Goal: Task Accomplishment & Management: Use online tool/utility

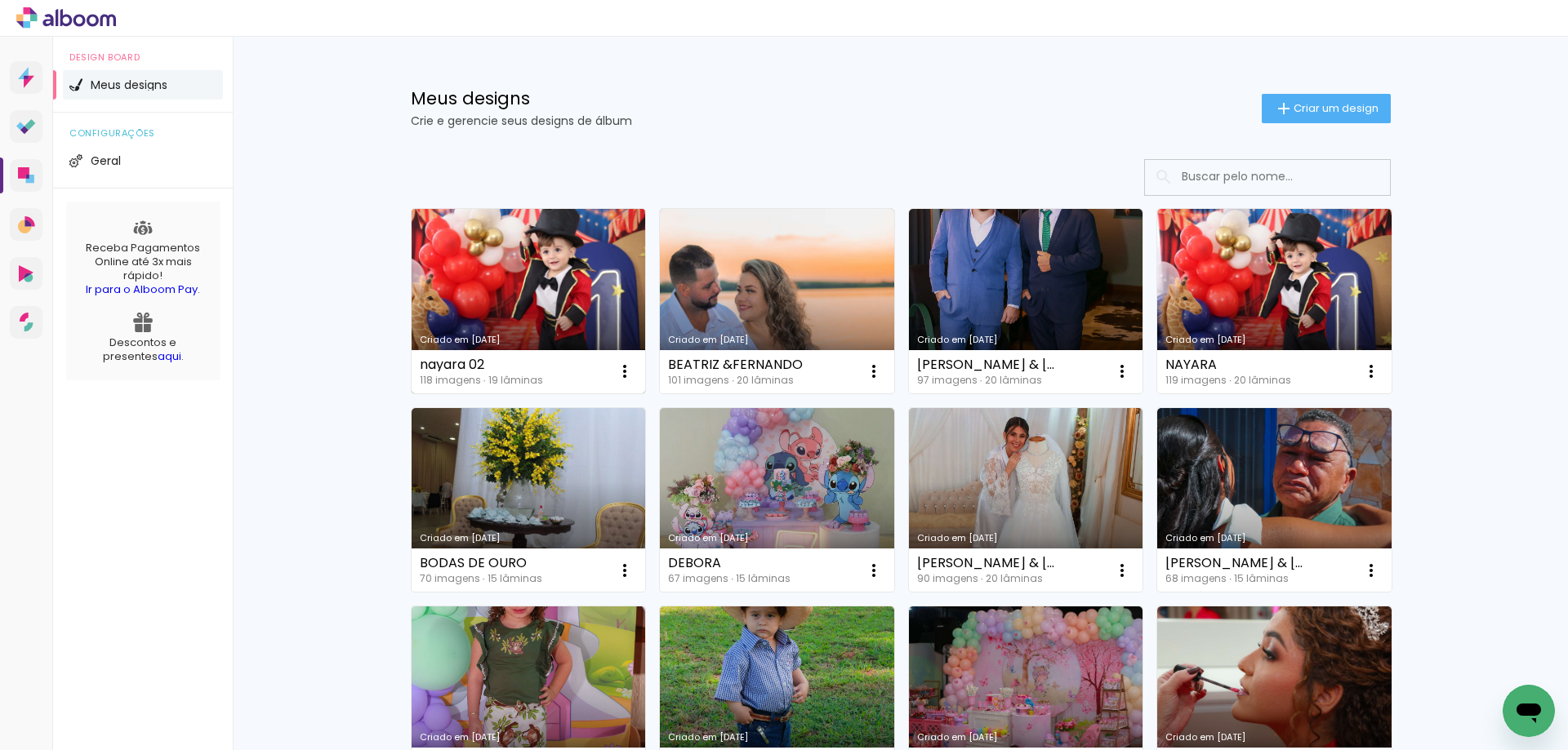
click at [549, 265] on link "Criado em [DATE]" at bounding box center [529, 301] width 235 height 185
